Goal: Find specific page/section: Find specific page/section

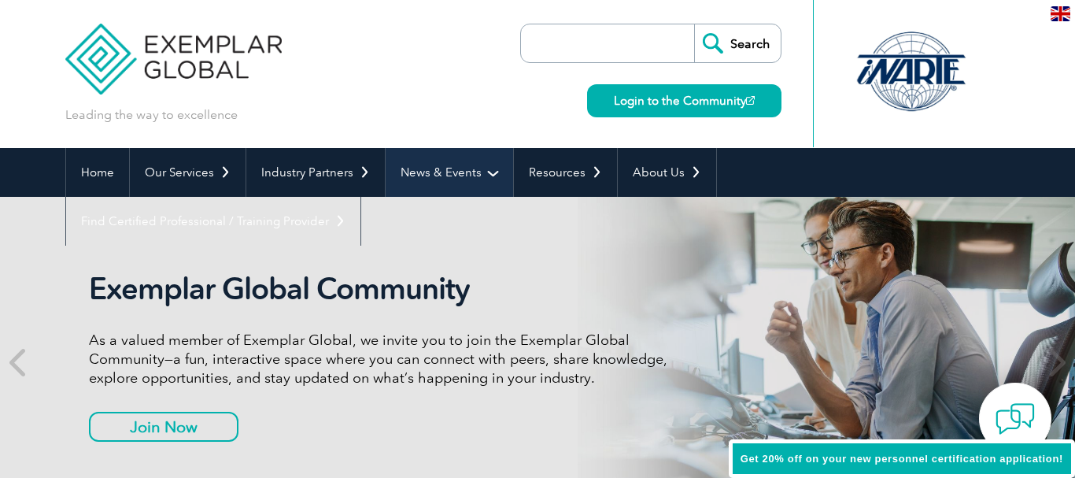
click at [479, 179] on link "News & Events" at bounding box center [450, 172] width 128 height 49
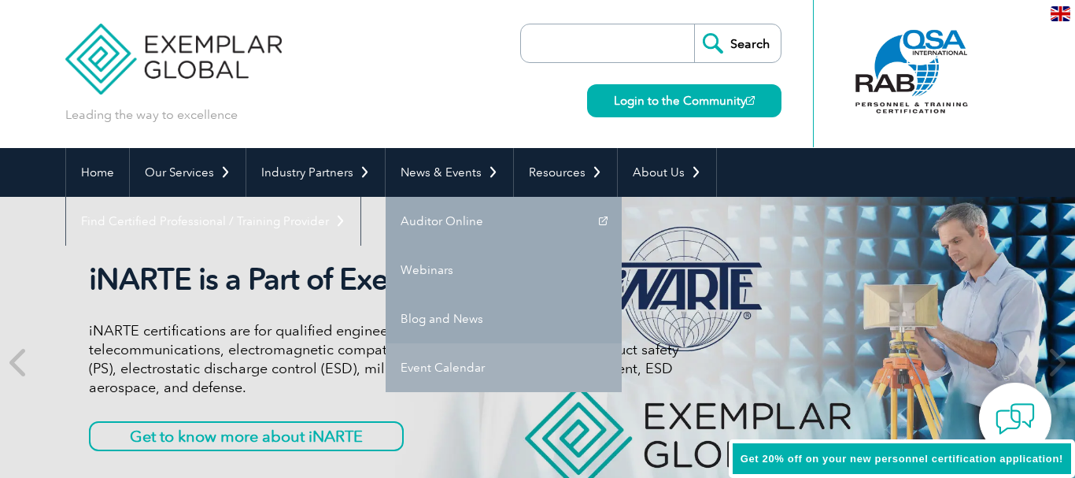
click at [434, 360] on link "Event Calendar" at bounding box center [504, 367] width 236 height 49
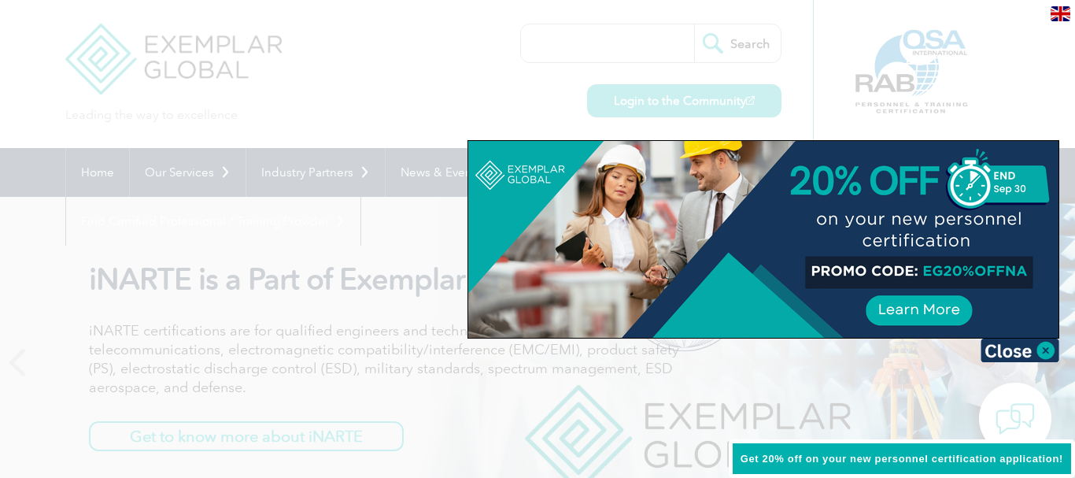
click at [434, 360] on div at bounding box center [537, 239] width 1075 height 478
click at [434, 360] on p "iNARTE certifications are for qualified engineers and technicians in the fields…" at bounding box center [384, 359] width 590 height 76
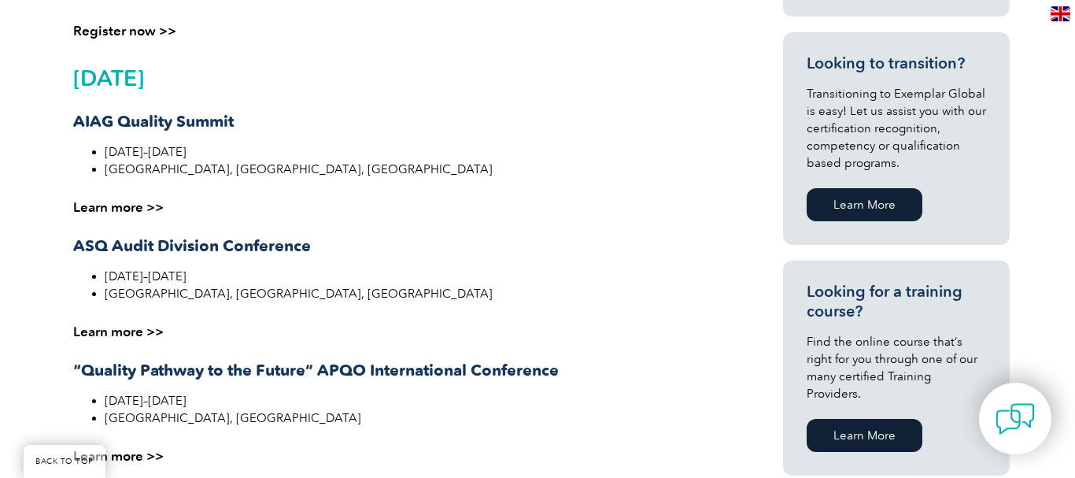
scroll to position [1079, 0]
